Goal: Check status

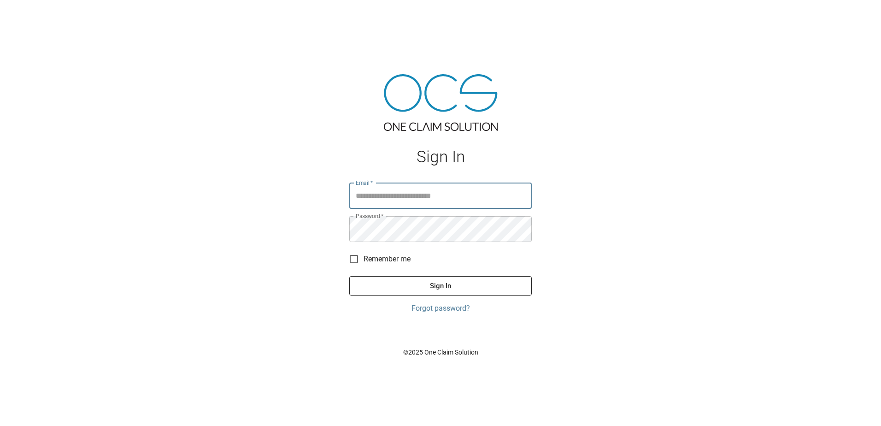
type input "**********"
click at [392, 283] on button "Sign In" at bounding box center [440, 285] width 182 height 19
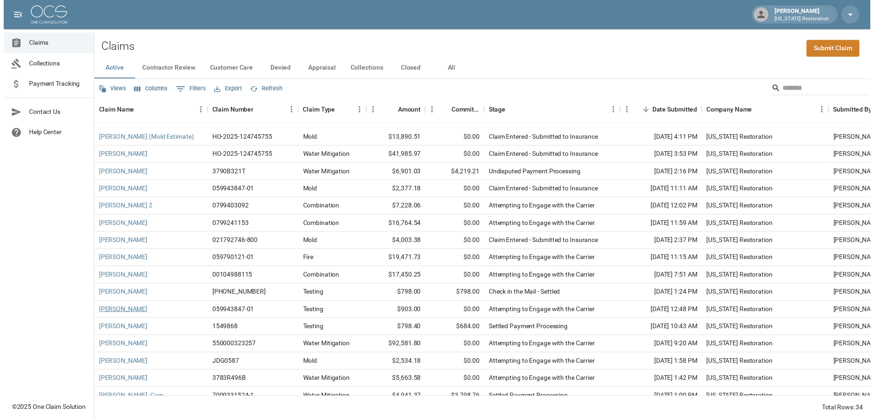
scroll to position [138, 0]
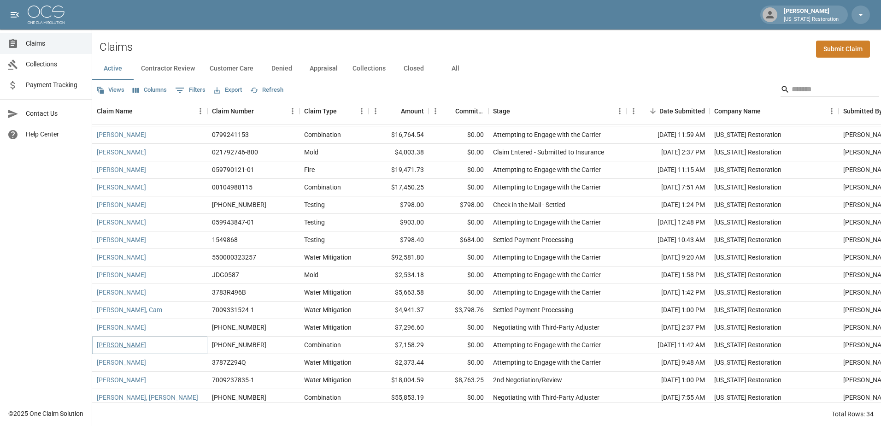
click at [119, 344] on link "[PERSON_NAME]" at bounding box center [121, 344] width 49 height 9
